Goal: Entertainment & Leisure: Consume media (video, audio)

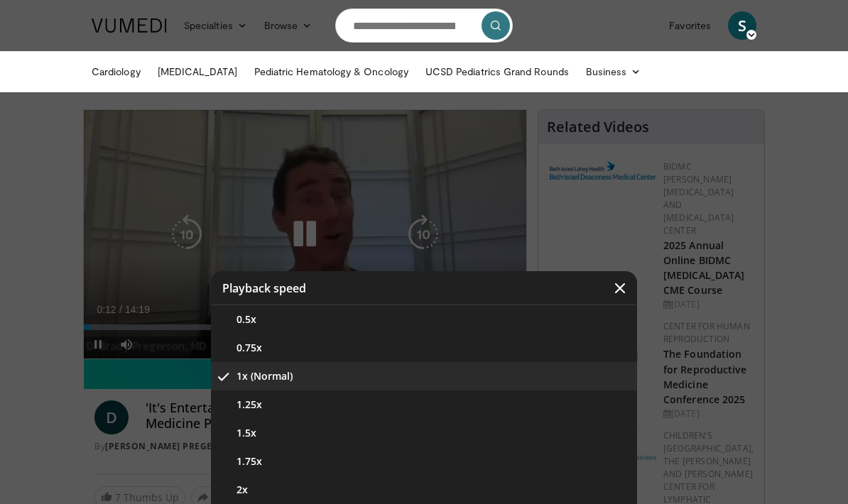
click at [244, 433] on button "1.5x" at bounding box center [424, 433] width 426 height 28
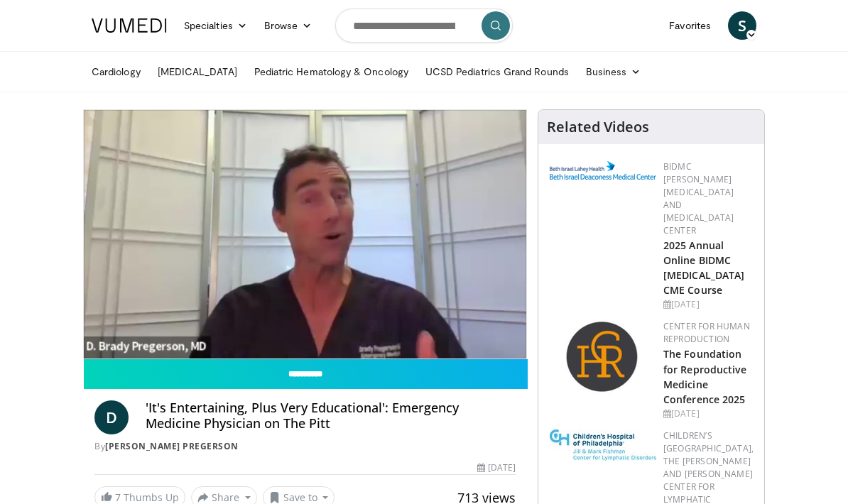
click at [312, 252] on icon "Video Player" at bounding box center [305, 235] width 40 height 40
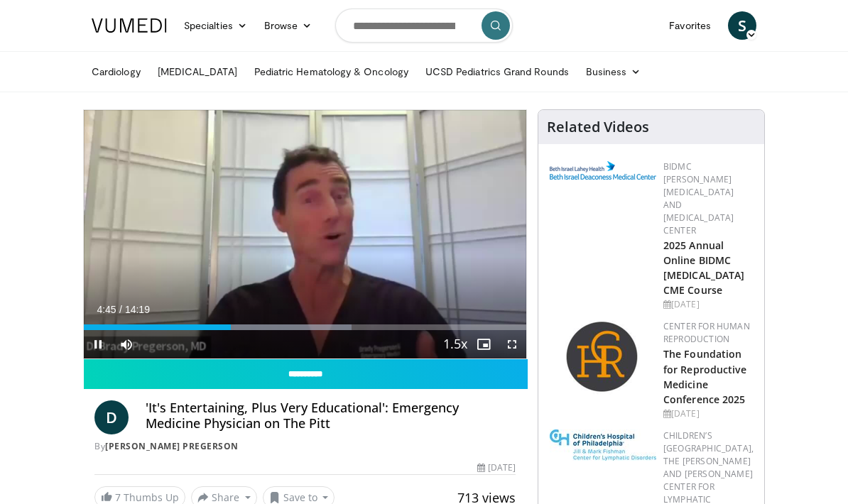
click at [185, 247] on icon "Video Player" at bounding box center [187, 235] width 40 height 40
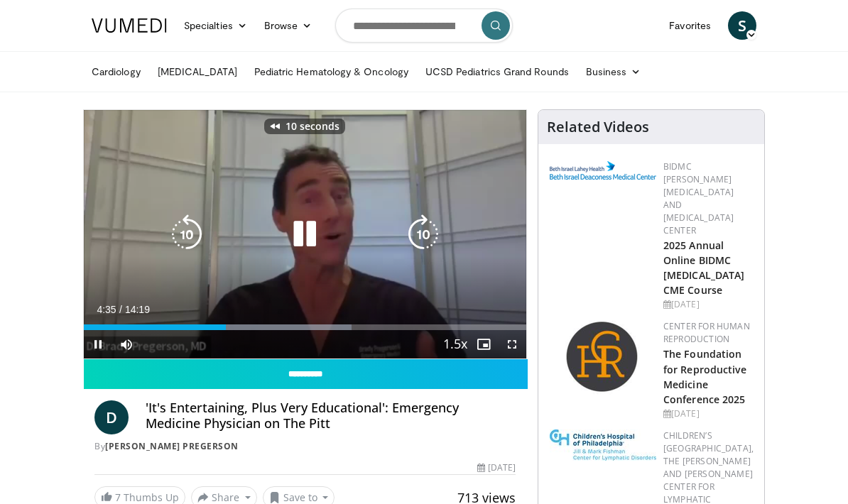
click at [173, 237] on icon "Video Player" at bounding box center [187, 235] width 40 height 40
